Goal: Communication & Community: Answer question/provide support

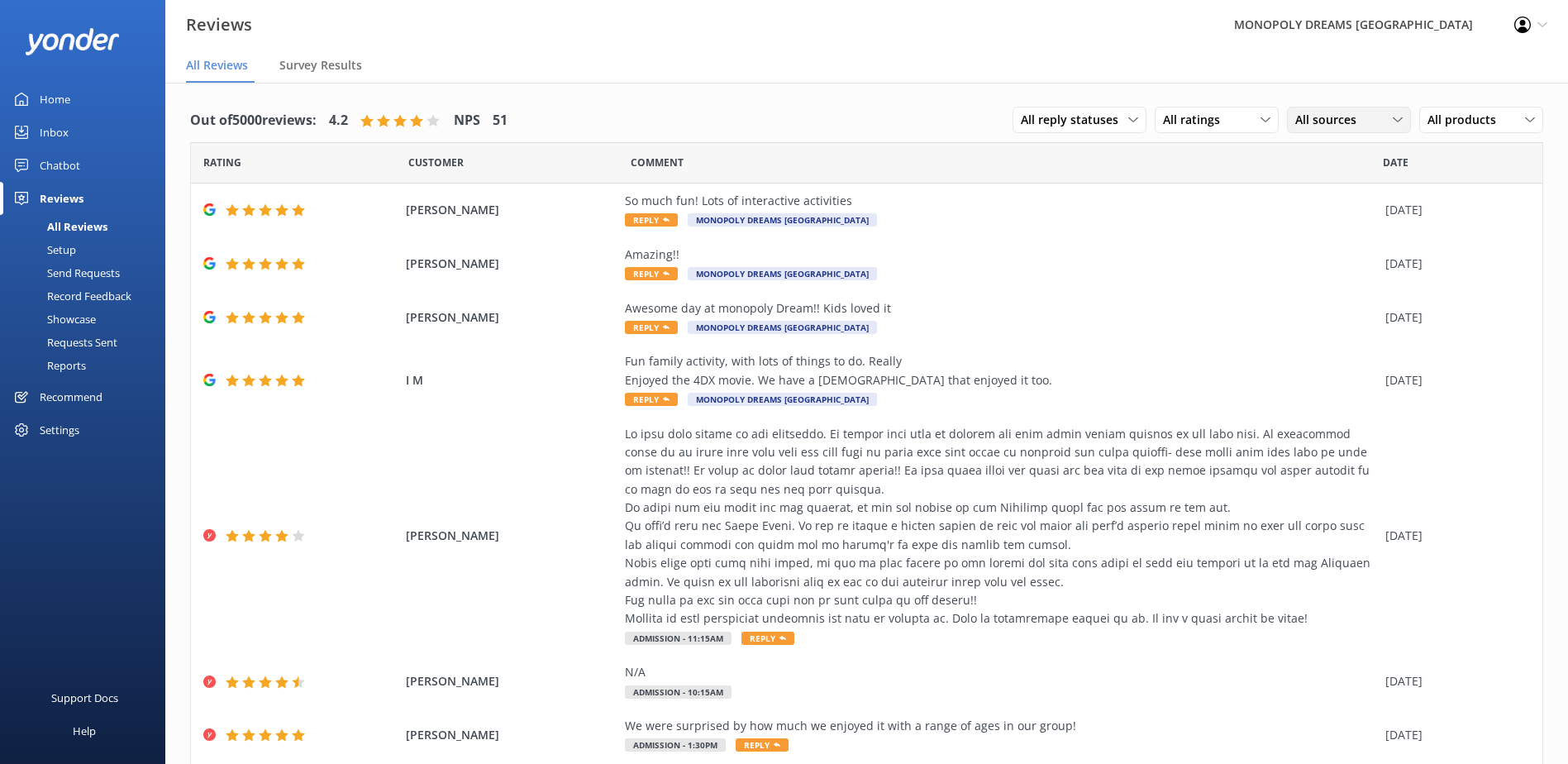
click at [1359, 119] on div "All sources" at bounding box center [1348, 120] width 116 height 19
click at [1374, 188] on div "Yonder survey" at bounding box center [1356, 187] width 93 height 17
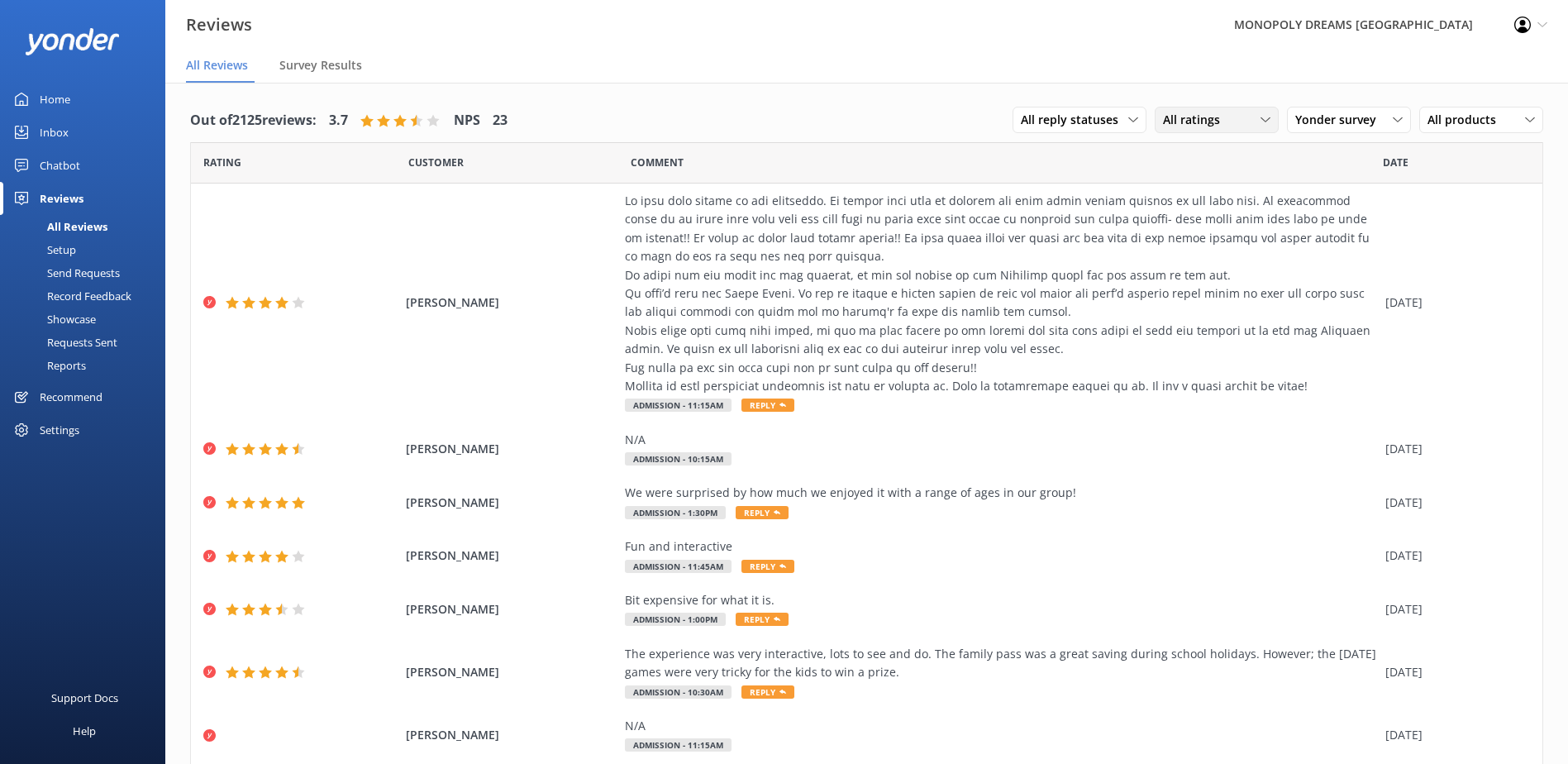
click at [1239, 117] on div "All ratings" at bounding box center [1216, 120] width 116 height 19
click at [1204, 257] on div "Detractors" at bounding box center [1217, 254] width 76 height 17
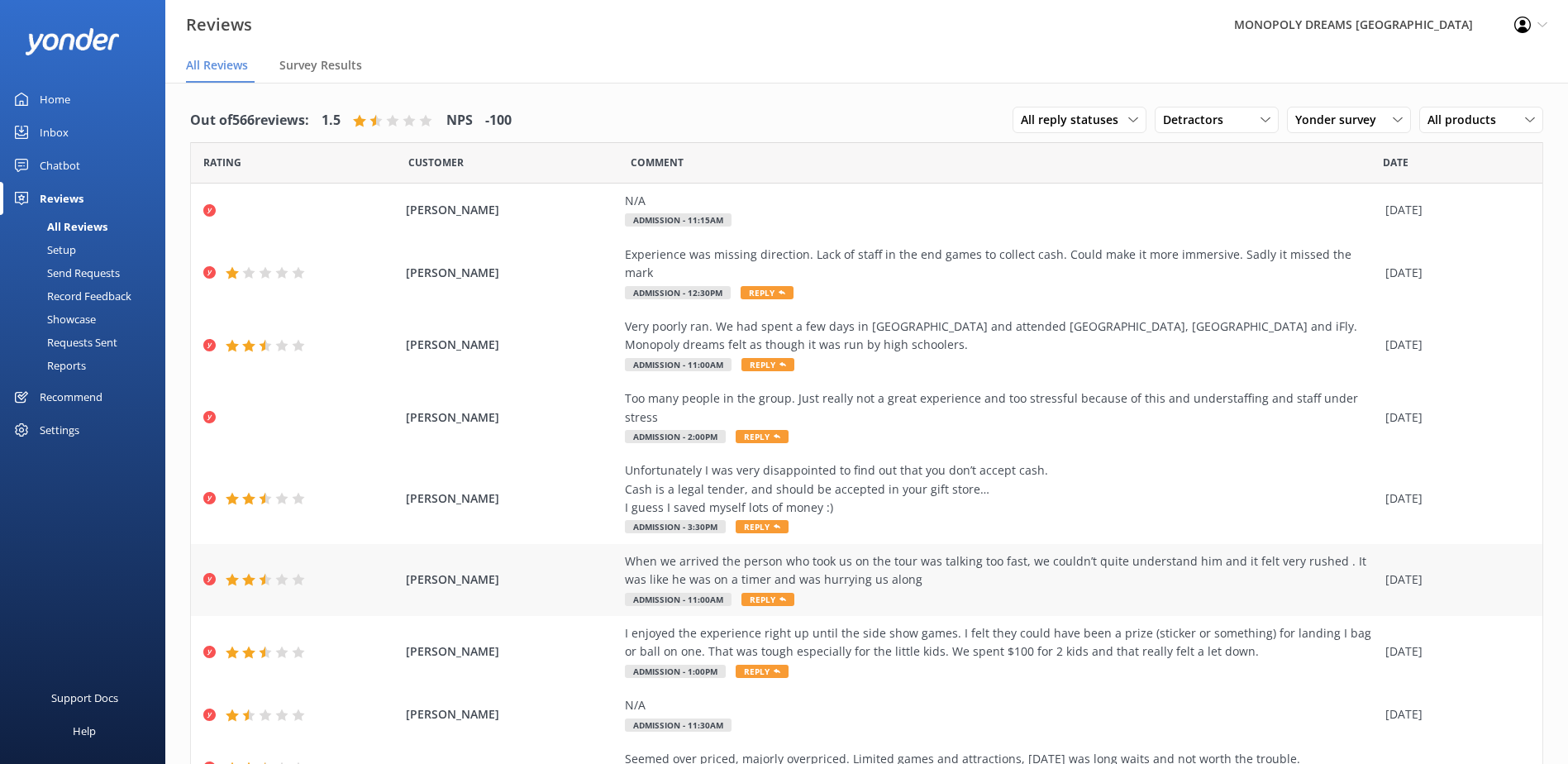
click at [505, 558] on div "[PERSON_NAME] When we arrived the person who took us on the tour was talking to…" at bounding box center [867, 580] width 1351 height 72
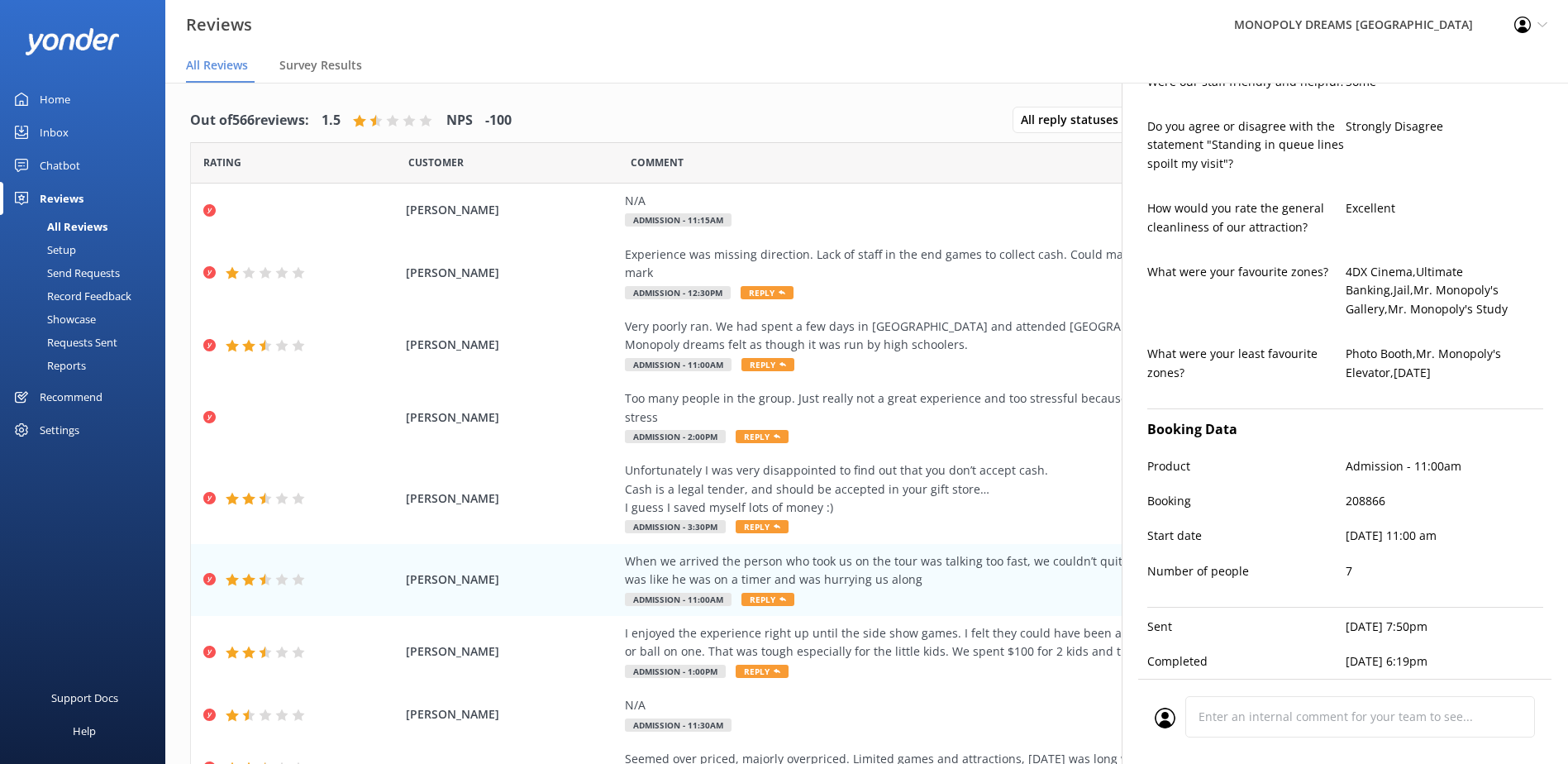
scroll to position [781, 0]
type textarea "Hi [PERSON_NAME], thank you for sharing your feedback. We're sorry to hear that…"
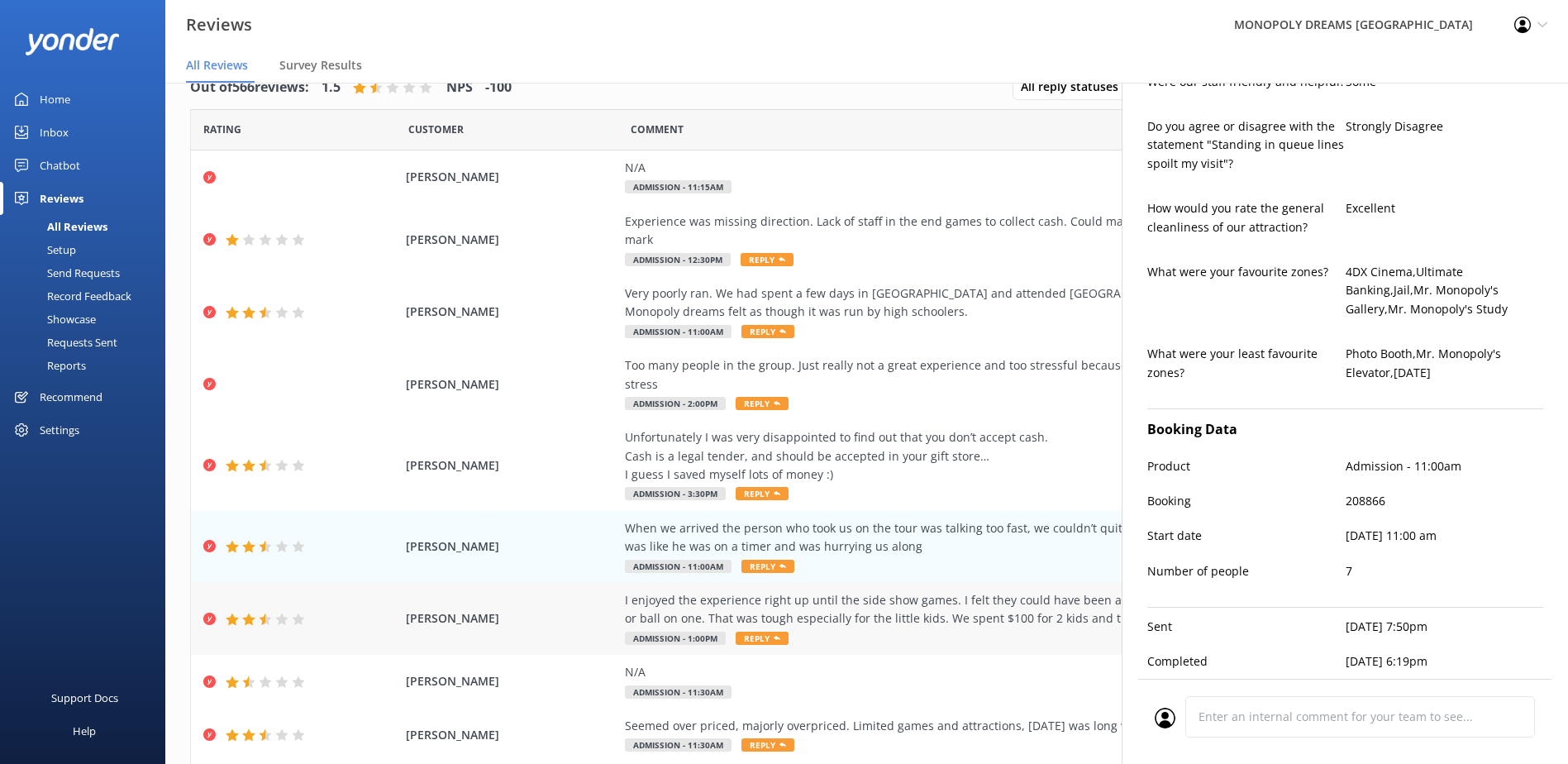
click at [528, 610] on span "[PERSON_NAME]" at bounding box center [511, 618] width 211 height 19
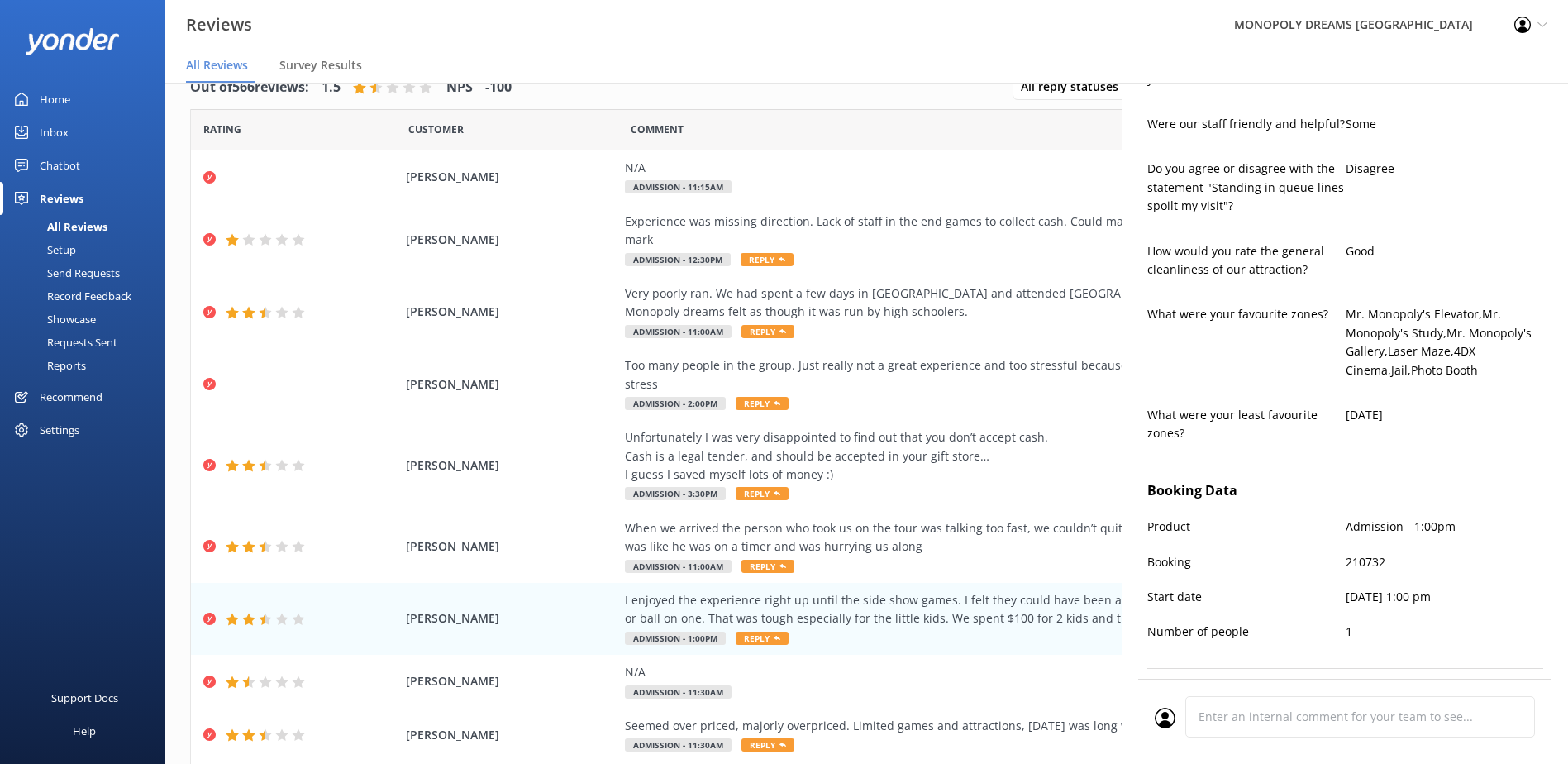
scroll to position [818, 0]
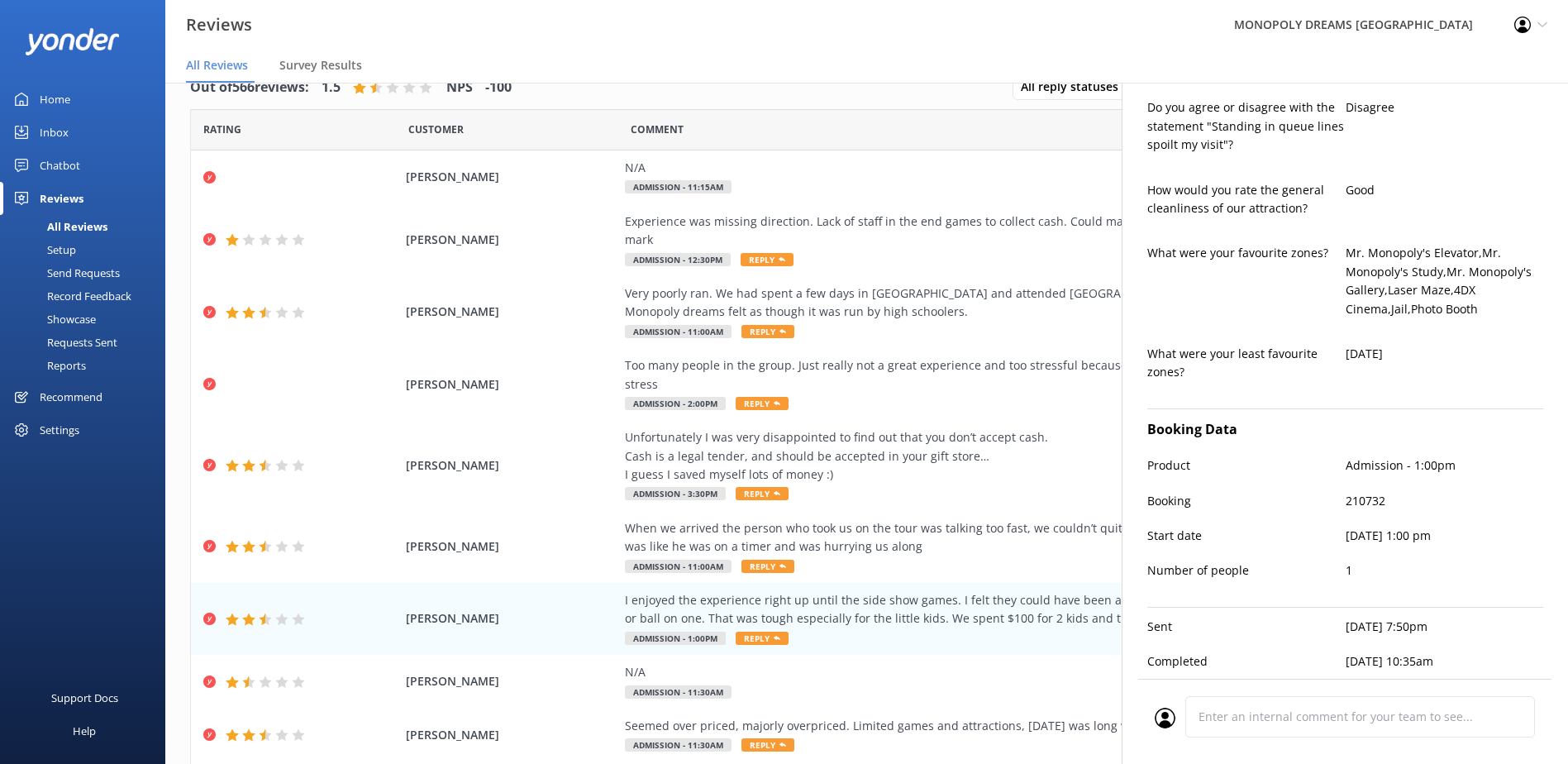
type textarea "Hi [PERSON_NAME], thank you for your feedback and for sharing your experience w…"
